Goal: Communication & Community: Connect with others

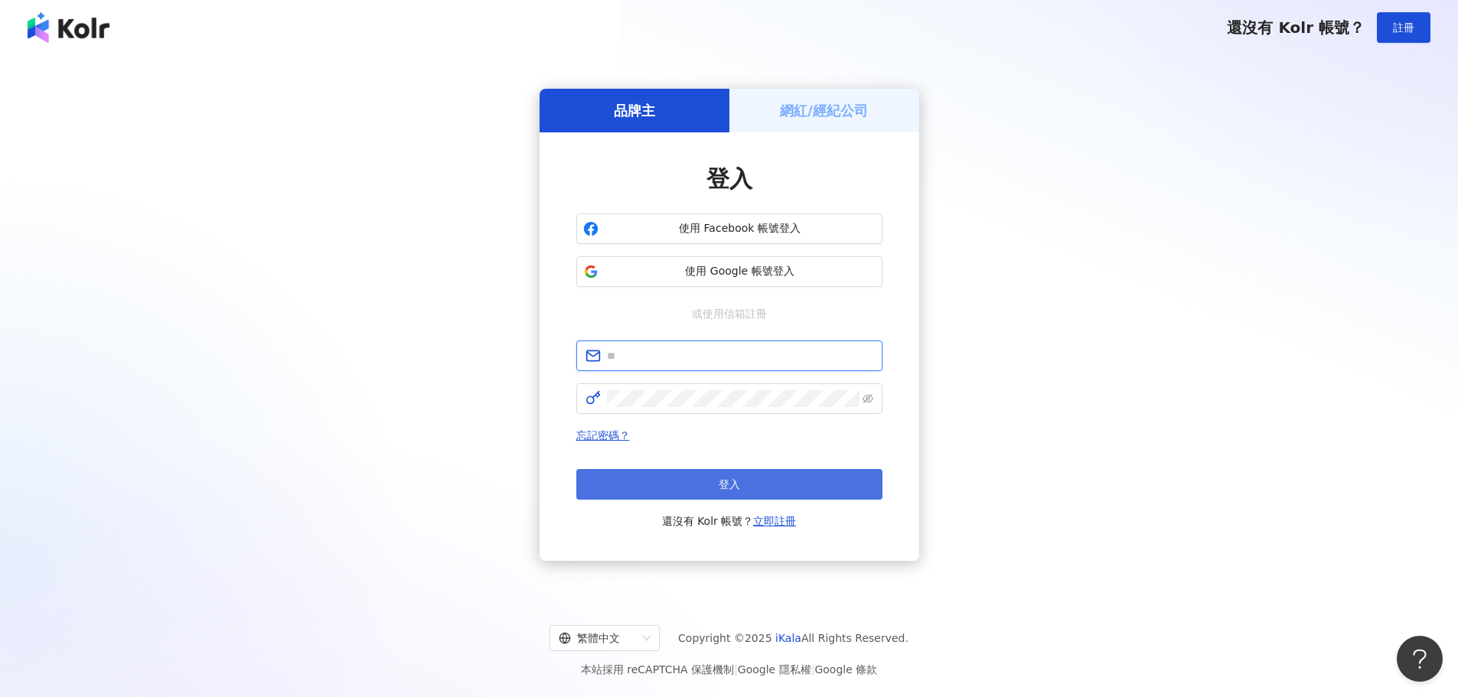
type input "**********"
click at [752, 478] on button "登入" at bounding box center [729, 484] width 306 height 31
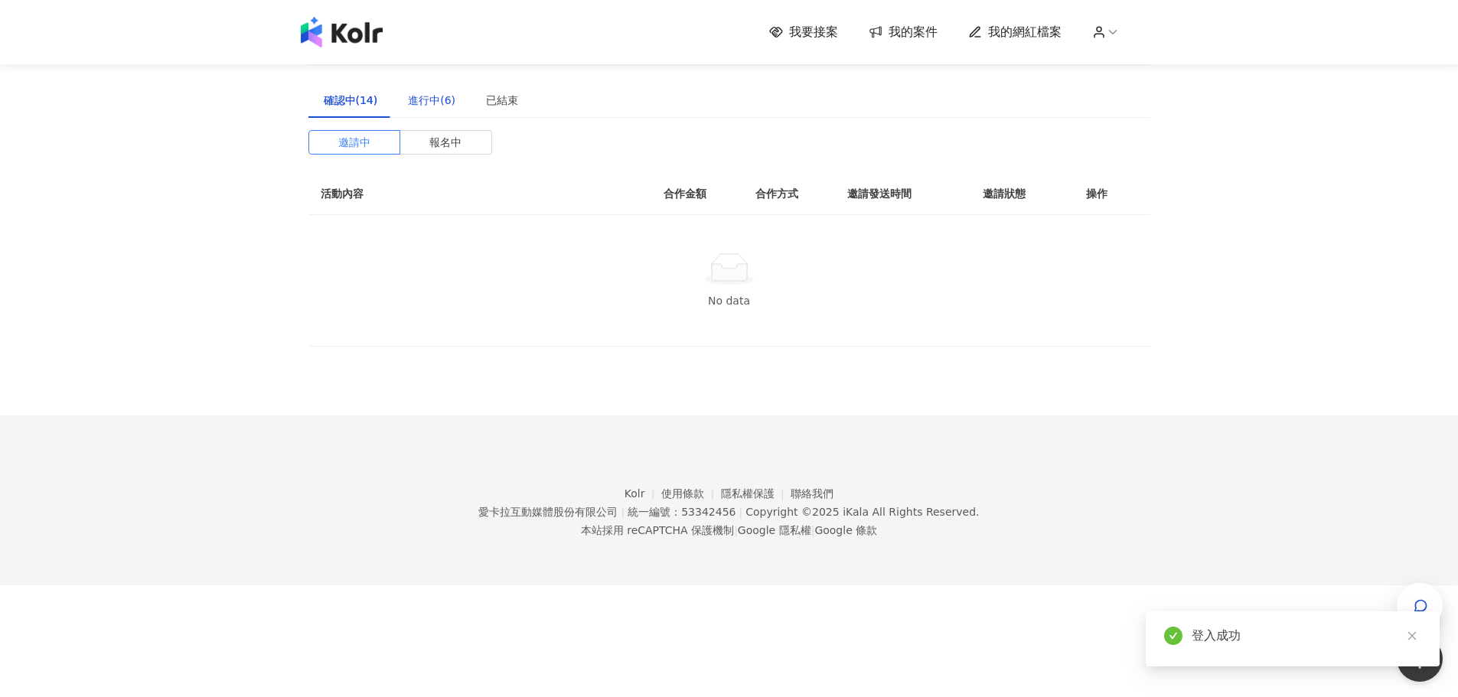
click at [425, 99] on div "進行中(6)" at bounding box center [431, 100] width 47 height 17
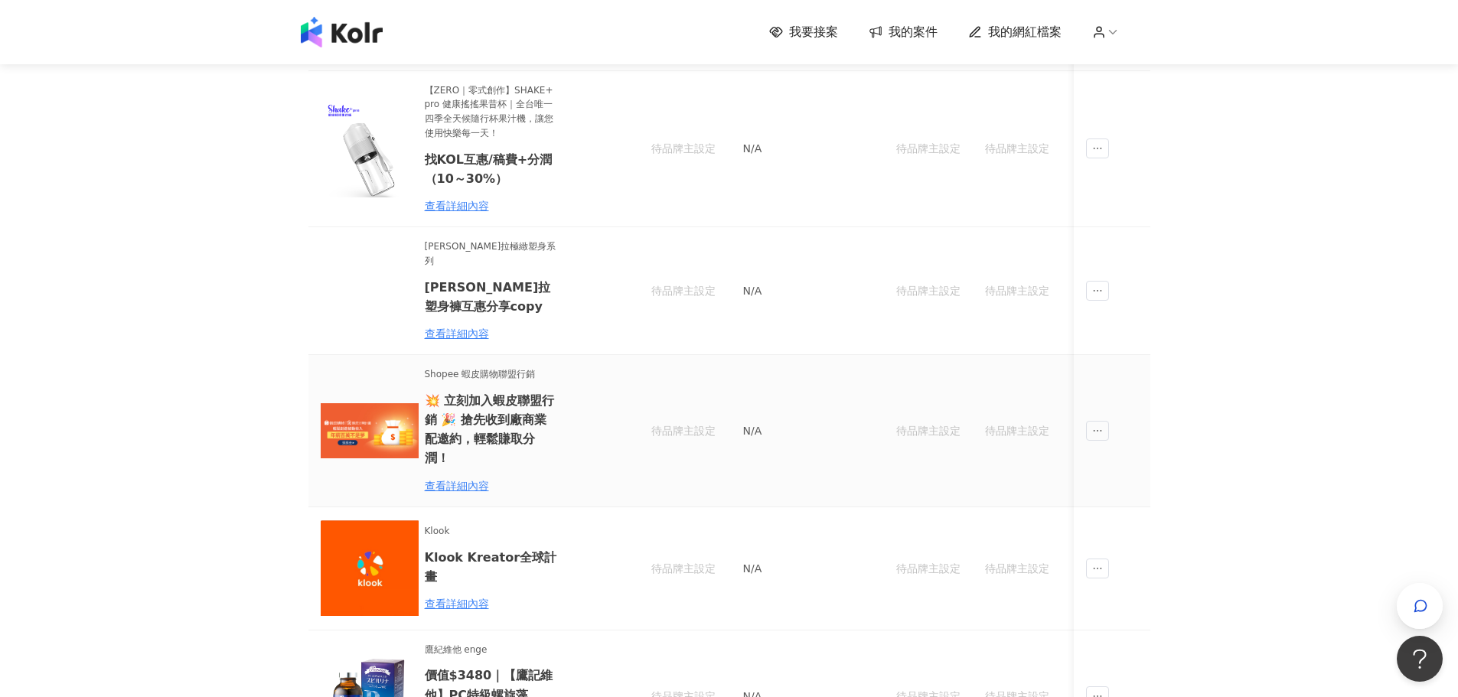
scroll to position [383, 0]
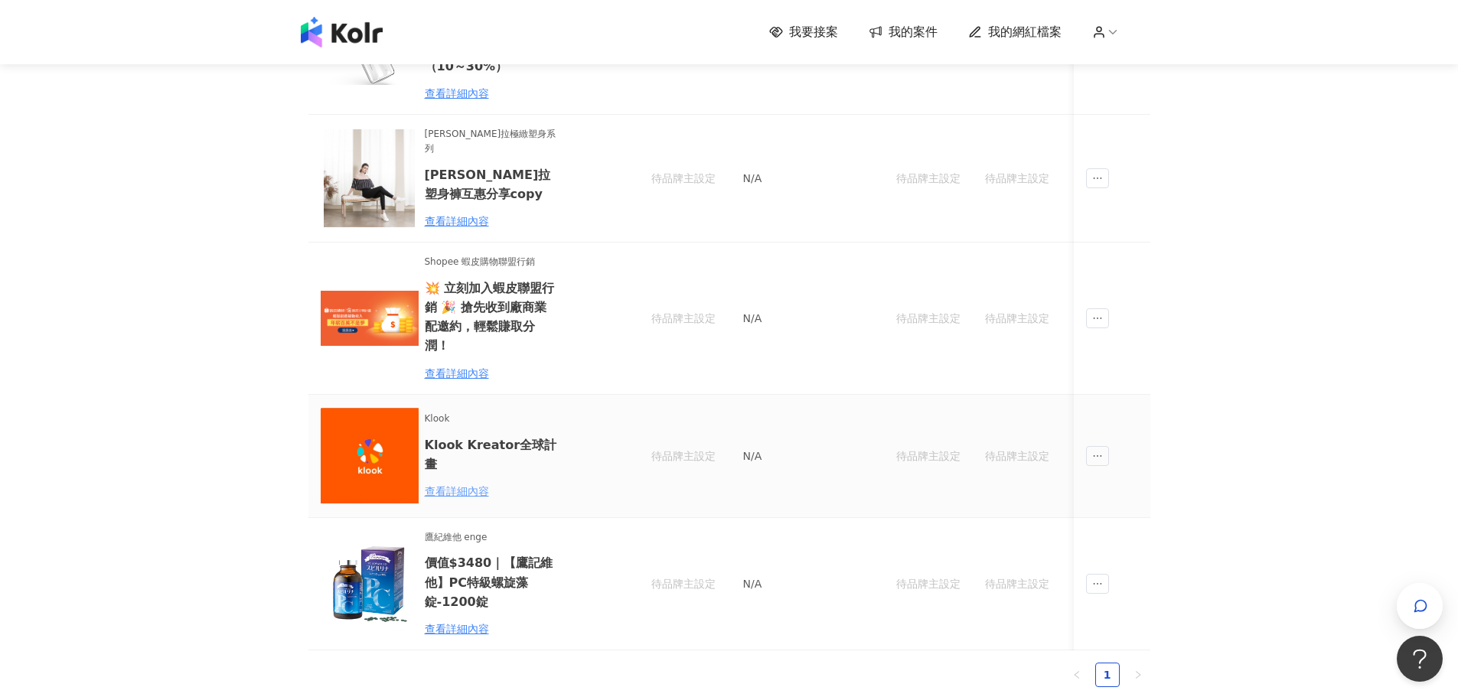
click at [468, 483] on div "查看詳細內容" at bounding box center [492, 491] width 134 height 17
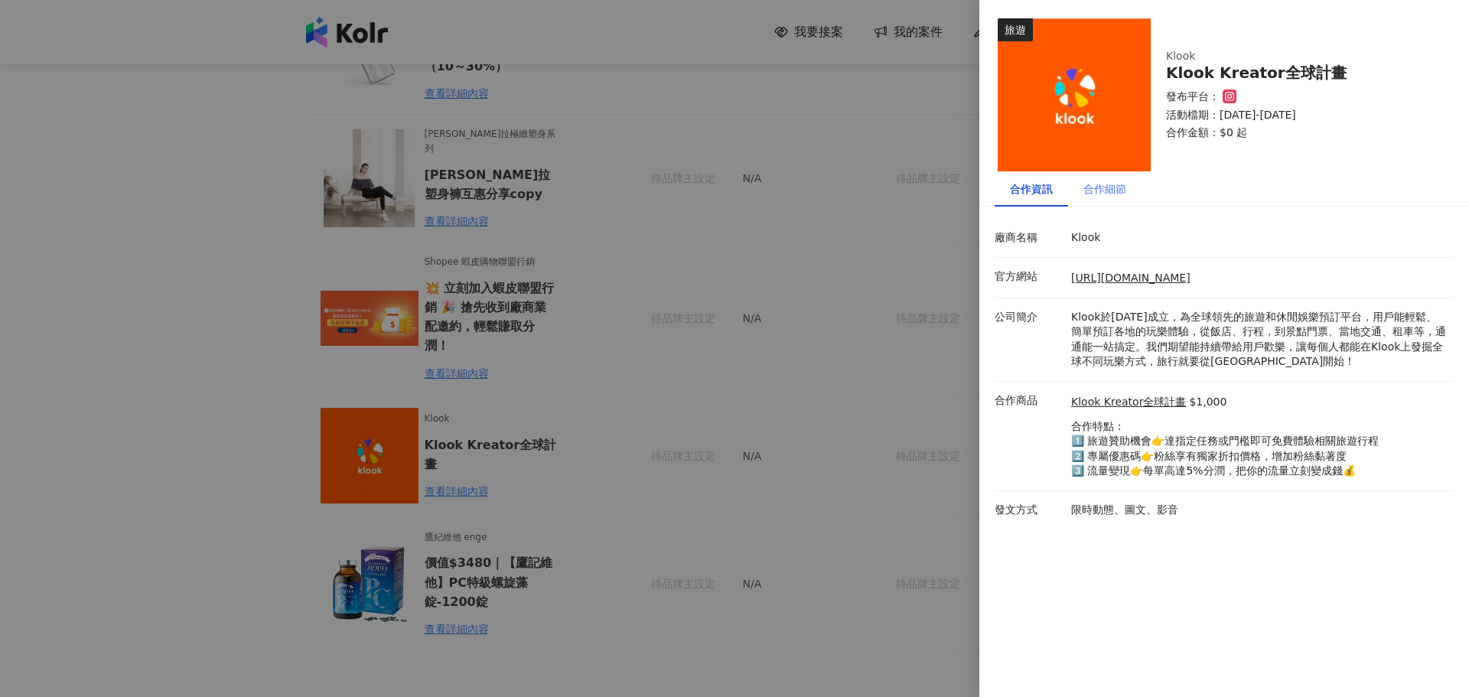
click at [1129, 190] on div "合作細節" at bounding box center [1104, 188] width 73 height 35
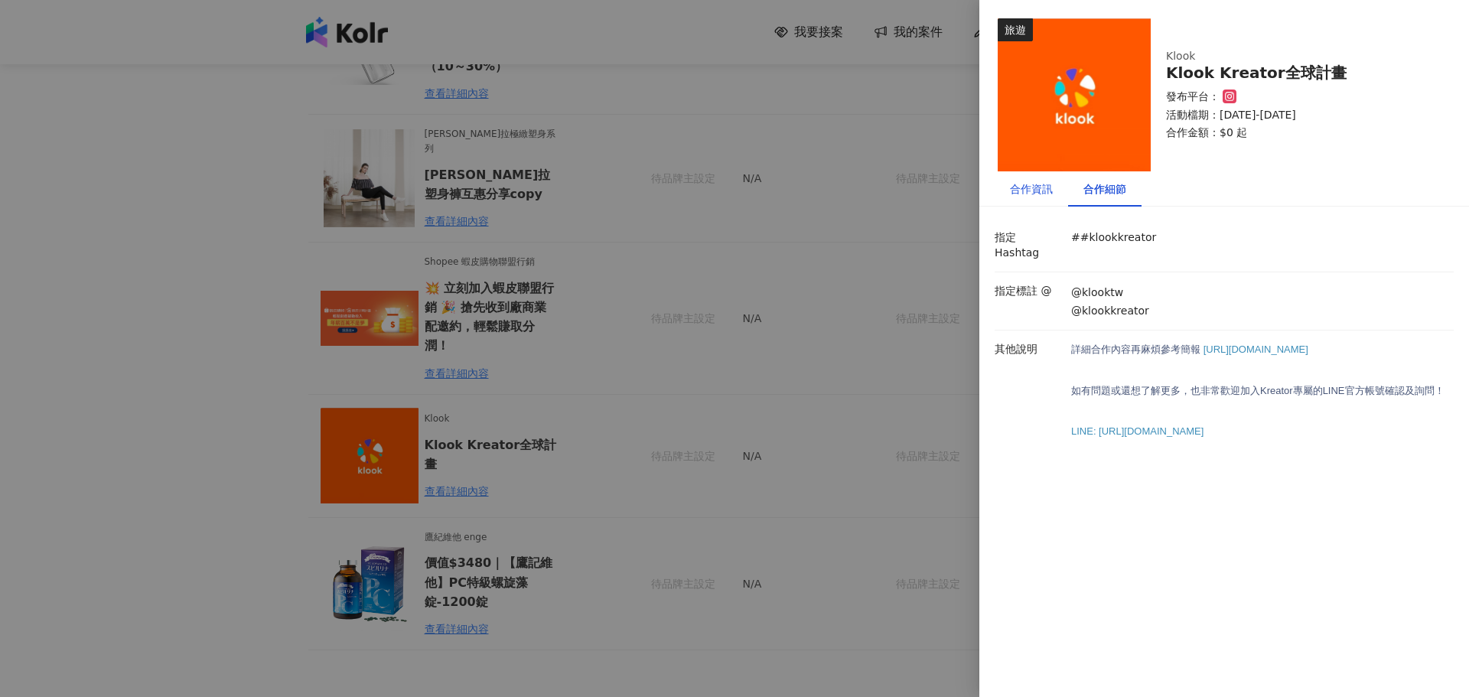
click at [1039, 191] on div "合作資訊" at bounding box center [1031, 189] width 43 height 17
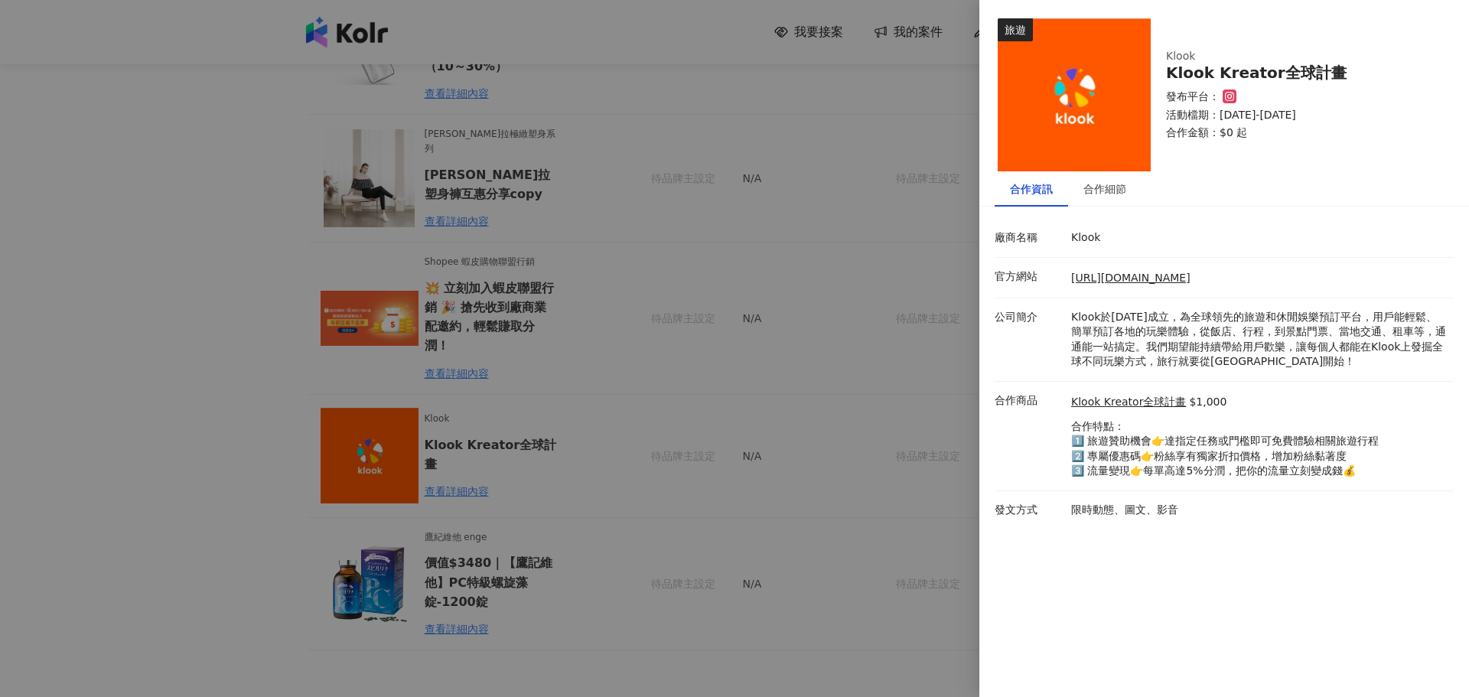
click at [807, 229] on div at bounding box center [734, 348] width 1469 height 697
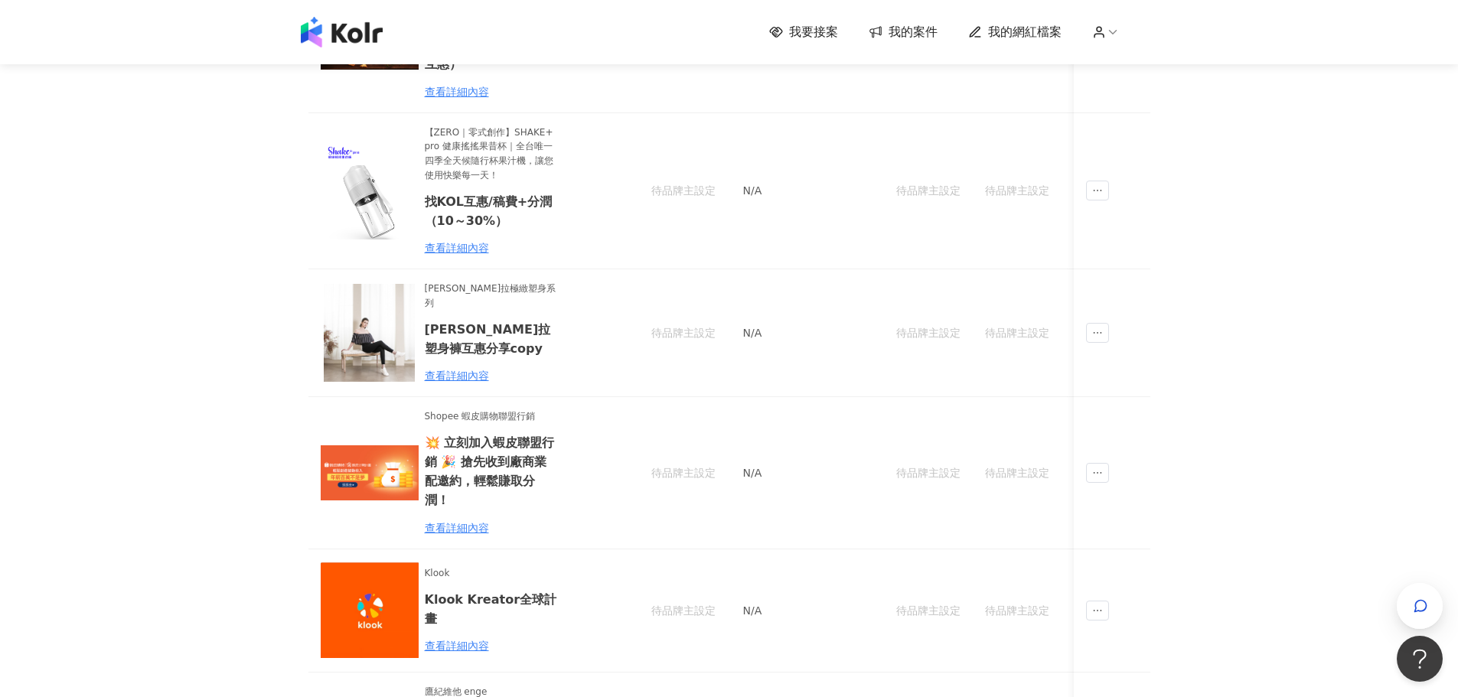
scroll to position [153, 0]
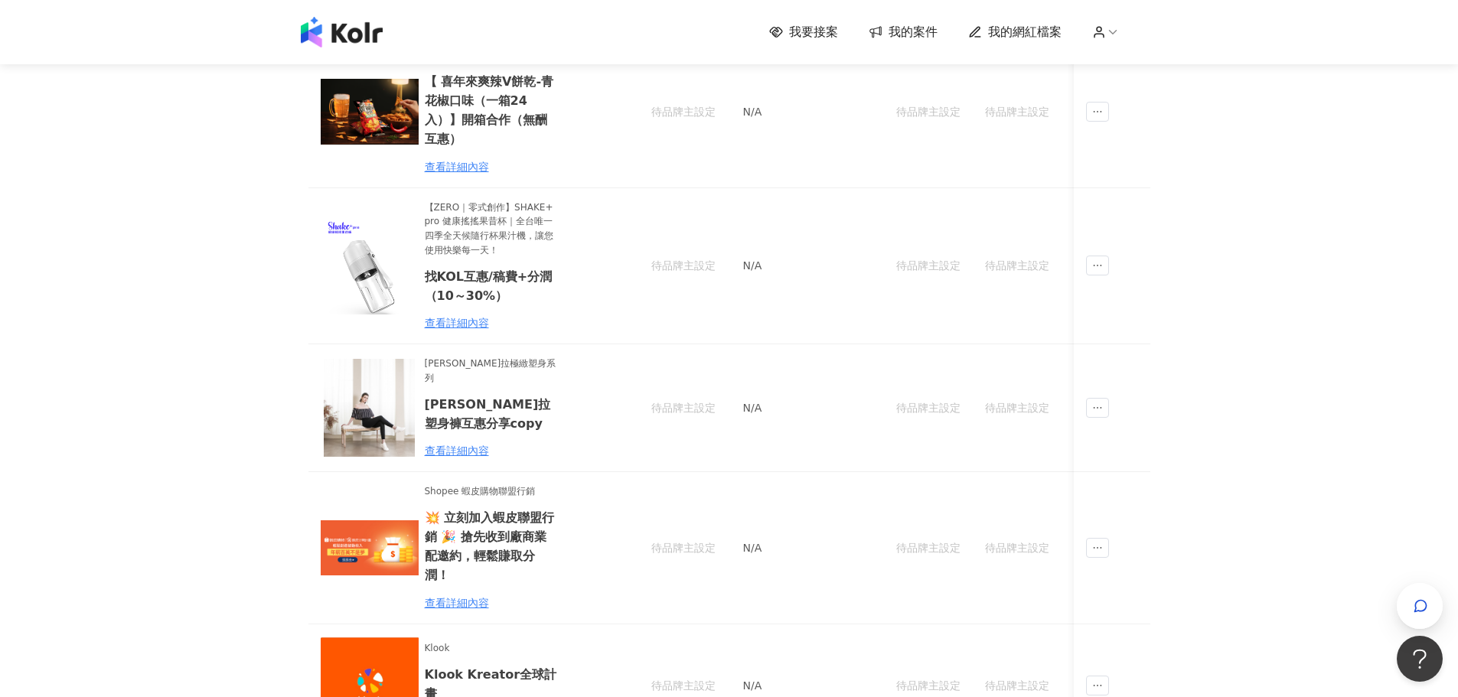
click at [929, 38] on span "我的案件" at bounding box center [913, 32] width 49 height 17
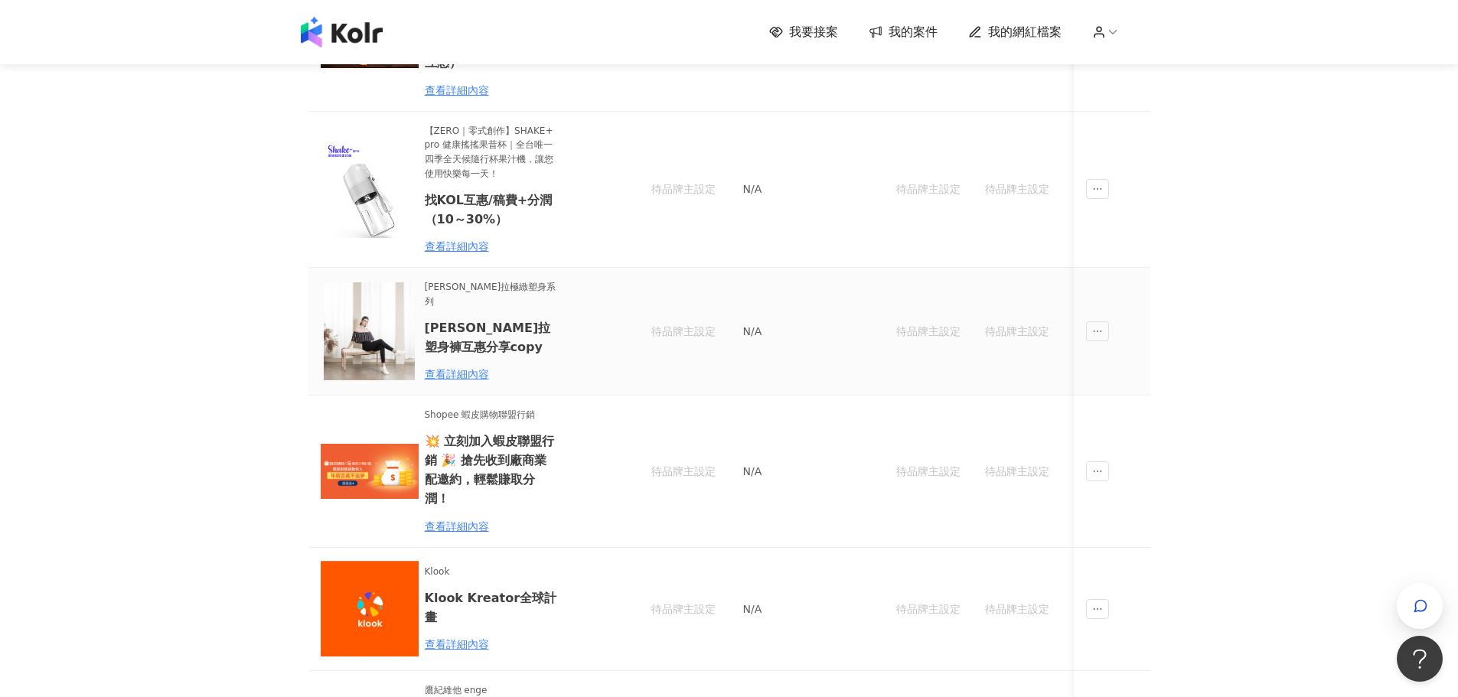
scroll to position [306, 0]
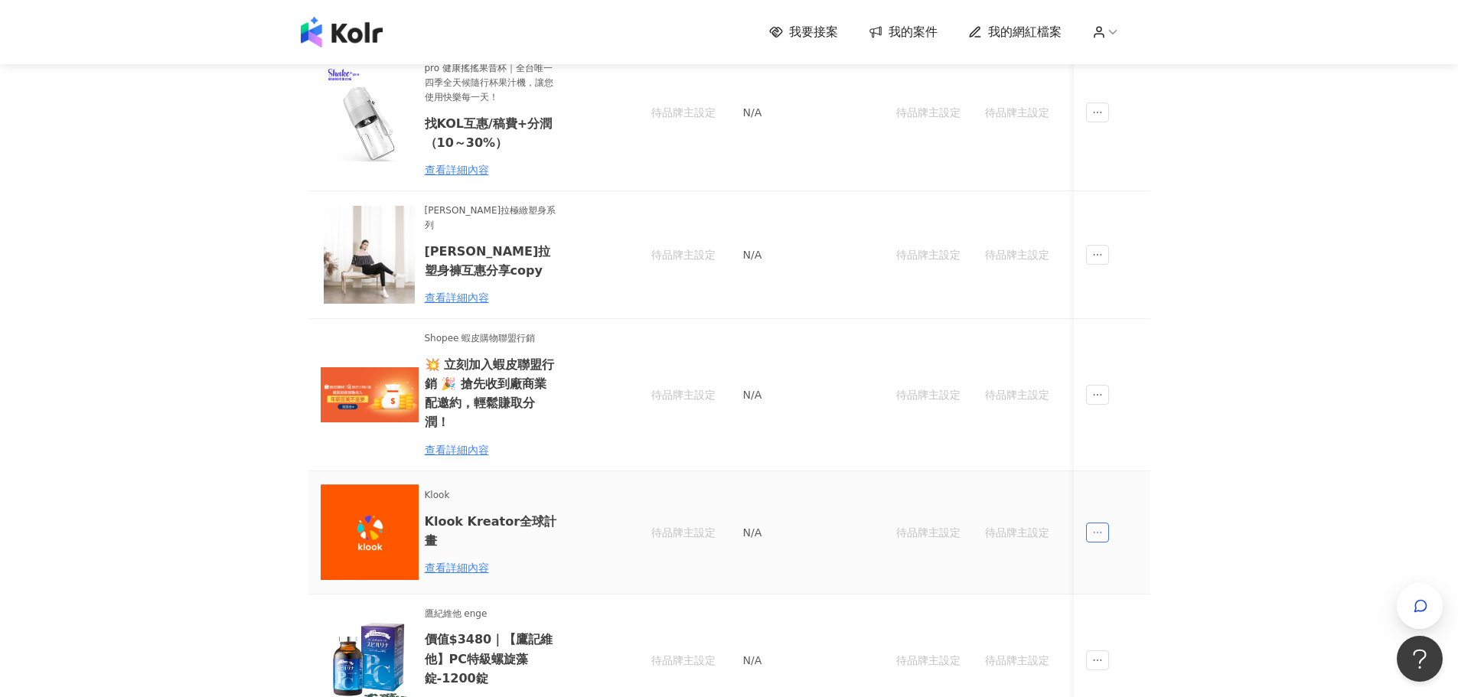
click at [1097, 527] on icon "ellipsis" at bounding box center [1097, 532] width 11 height 11
click at [1114, 568] on li "傳訊" at bounding box center [1125, 558] width 72 height 31
click at [1114, 595] on td at bounding box center [1112, 661] width 77 height 132
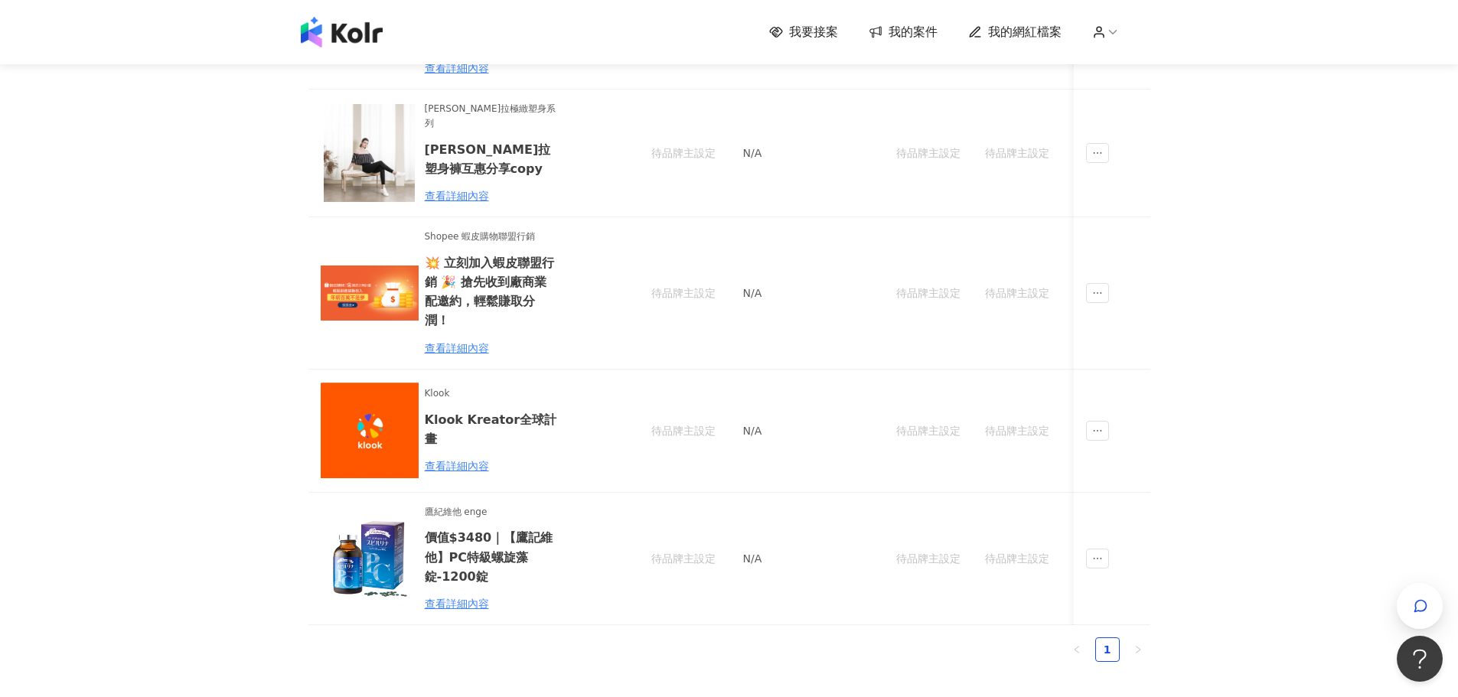
scroll to position [459, 0]
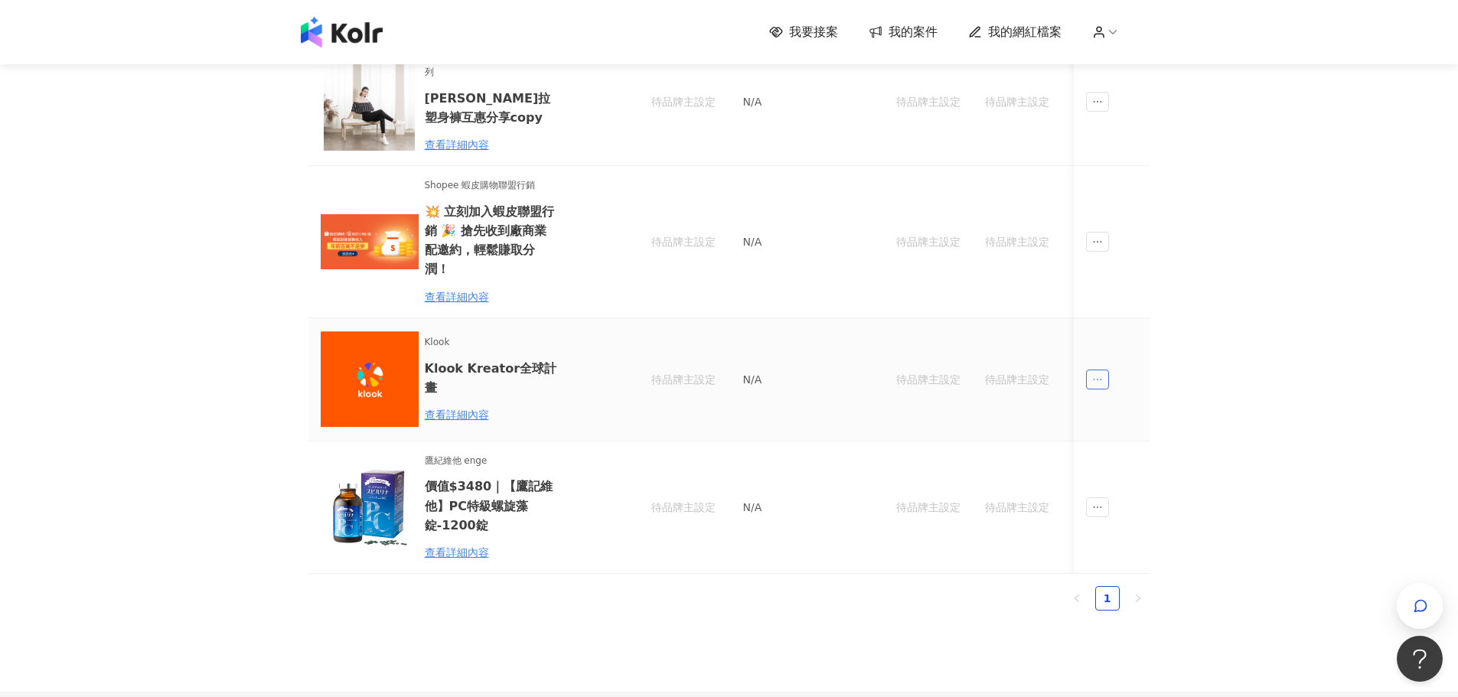
click at [1092, 370] on span "ellipsis" at bounding box center [1097, 380] width 23 height 20
click at [1120, 412] on div "傳訊" at bounding box center [1125, 404] width 54 height 17
click at [1107, 370] on span "ellipsis" at bounding box center [1097, 380] width 23 height 20
click at [1136, 406] on div "傳訊" at bounding box center [1125, 404] width 54 height 17
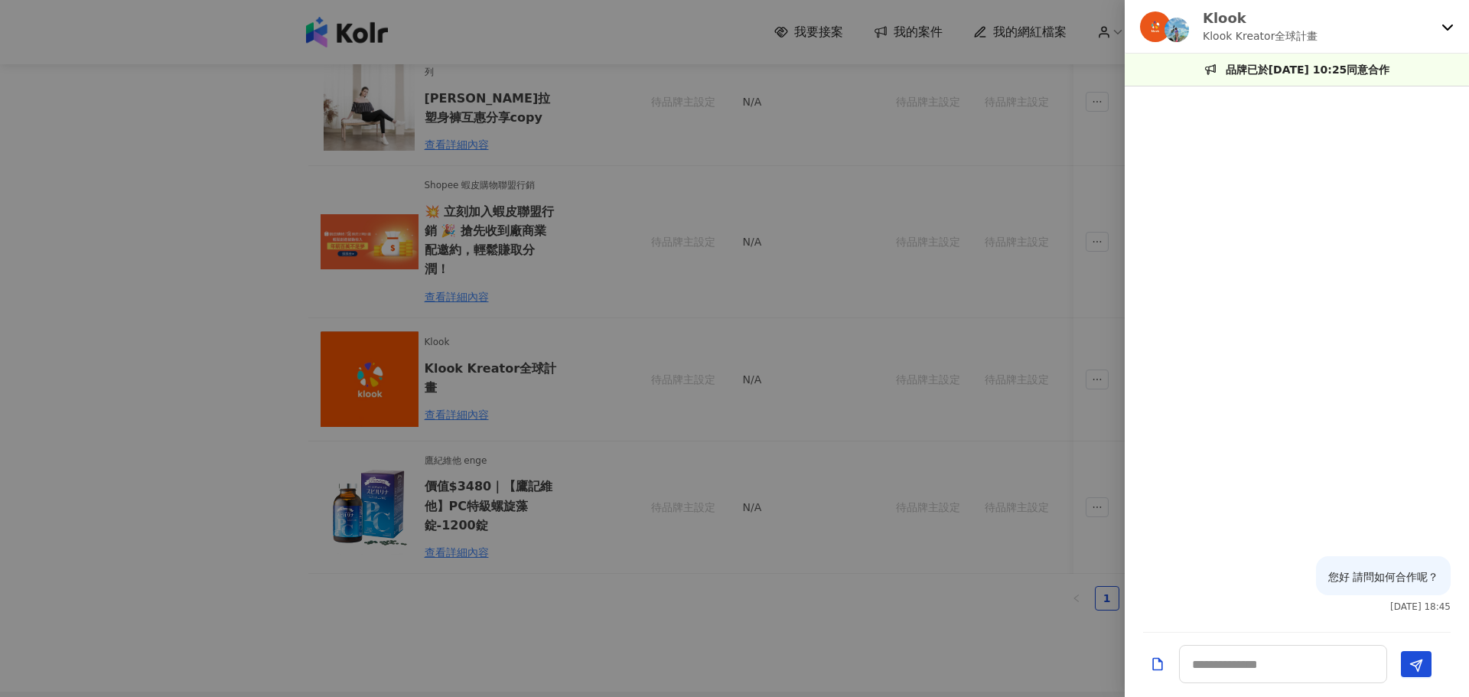
click at [174, 115] on div at bounding box center [734, 348] width 1469 height 697
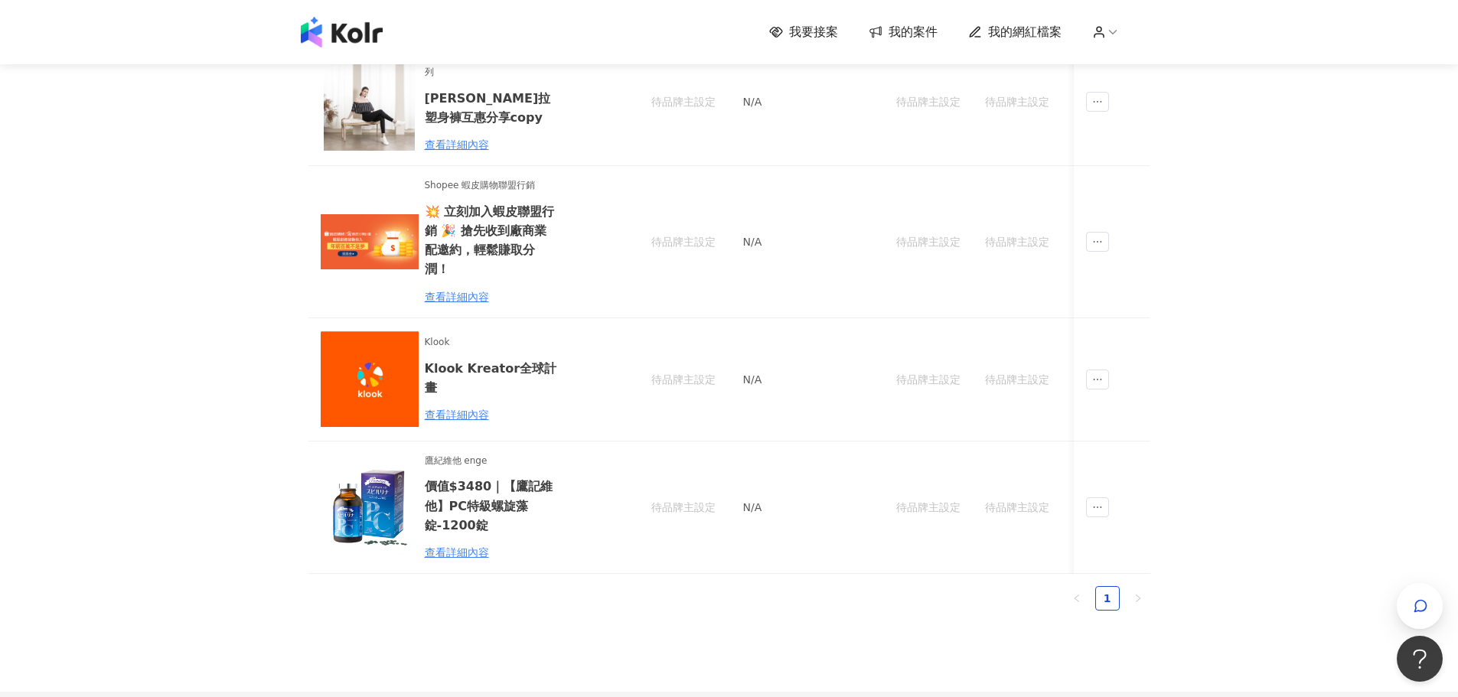
click at [346, 29] on img at bounding box center [342, 32] width 82 height 31
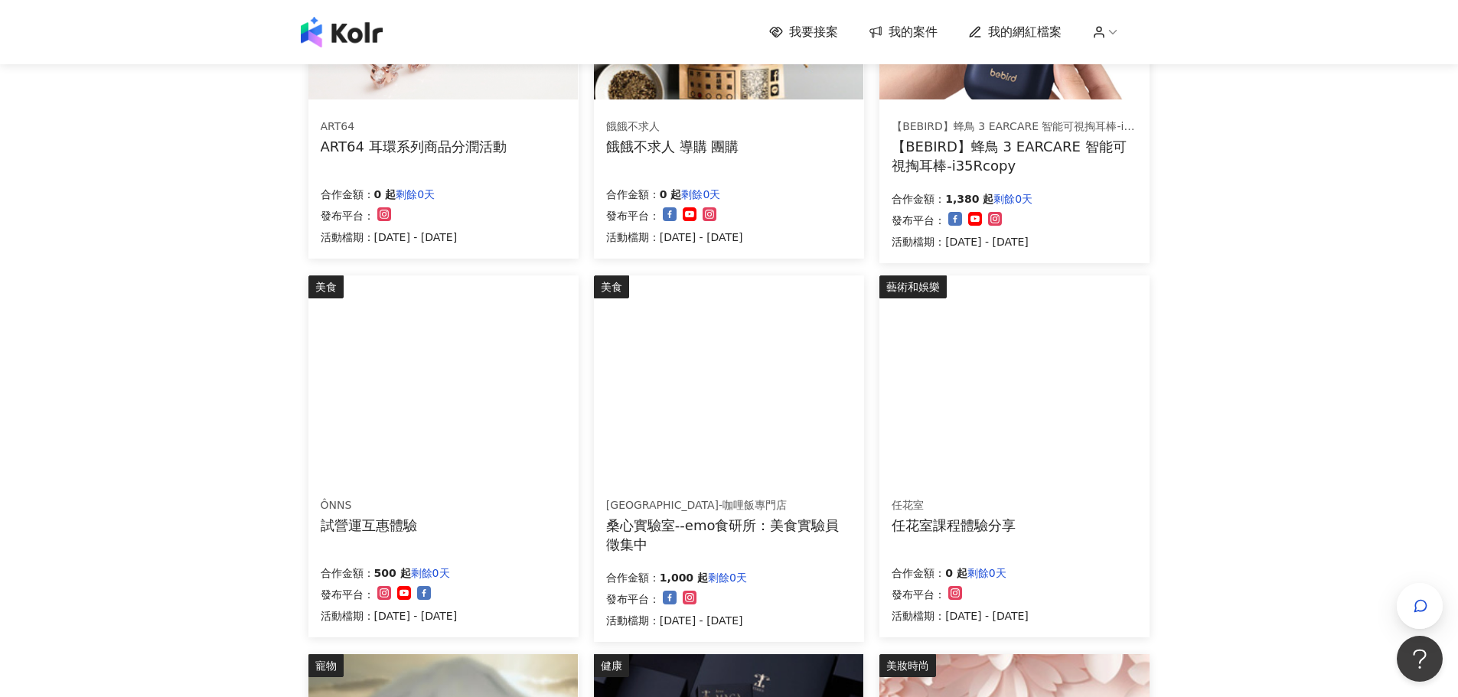
scroll to position [383, 0]
